Goal: Find specific page/section: Find specific page/section

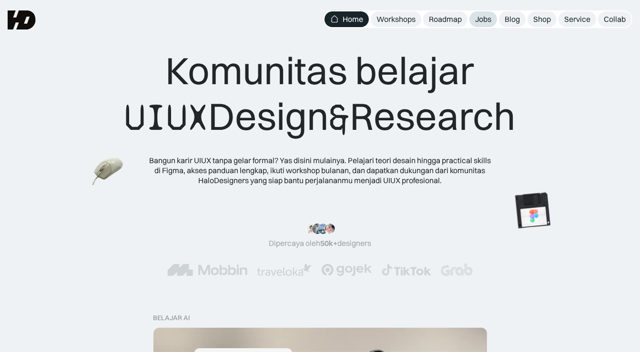
click at [484, 19] on div "Jobs" at bounding box center [483, 19] width 16 height 10
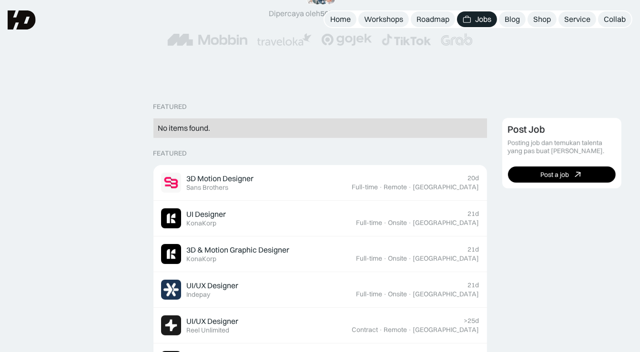
scroll to position [286, 0]
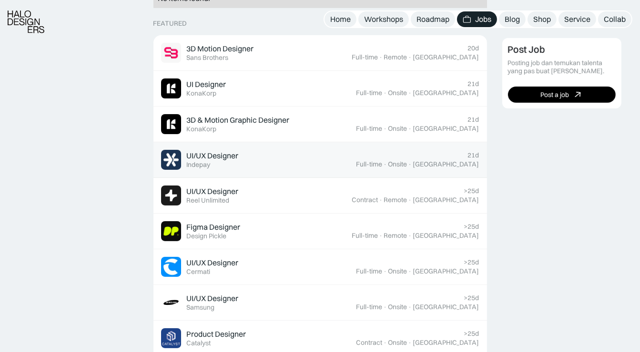
click at [200, 170] on link "UI/UX Designer Featured Indepay 21d Full-time · Onsite · Jakarta" at bounding box center [319, 160] width 333 height 36
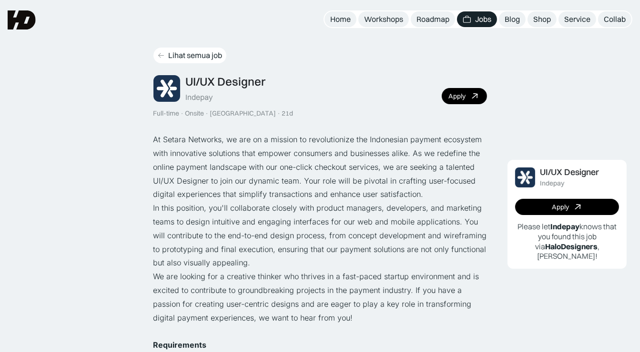
click at [195, 60] on link "Lihat semua job" at bounding box center [189, 56] width 73 height 16
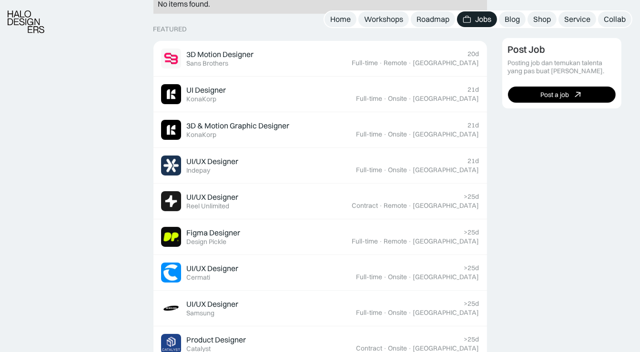
scroll to position [286, 0]
